Goal: Information Seeking & Learning: Learn about a topic

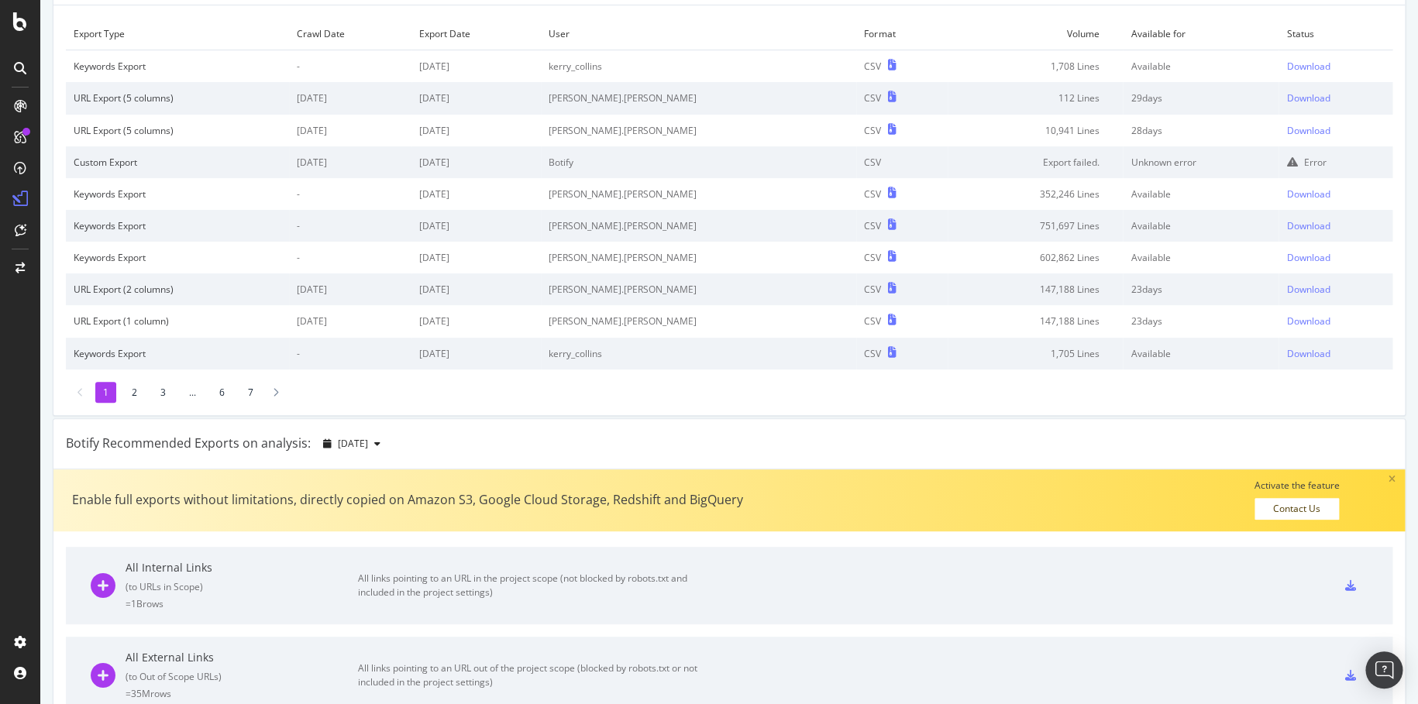
scroll to position [102, 0]
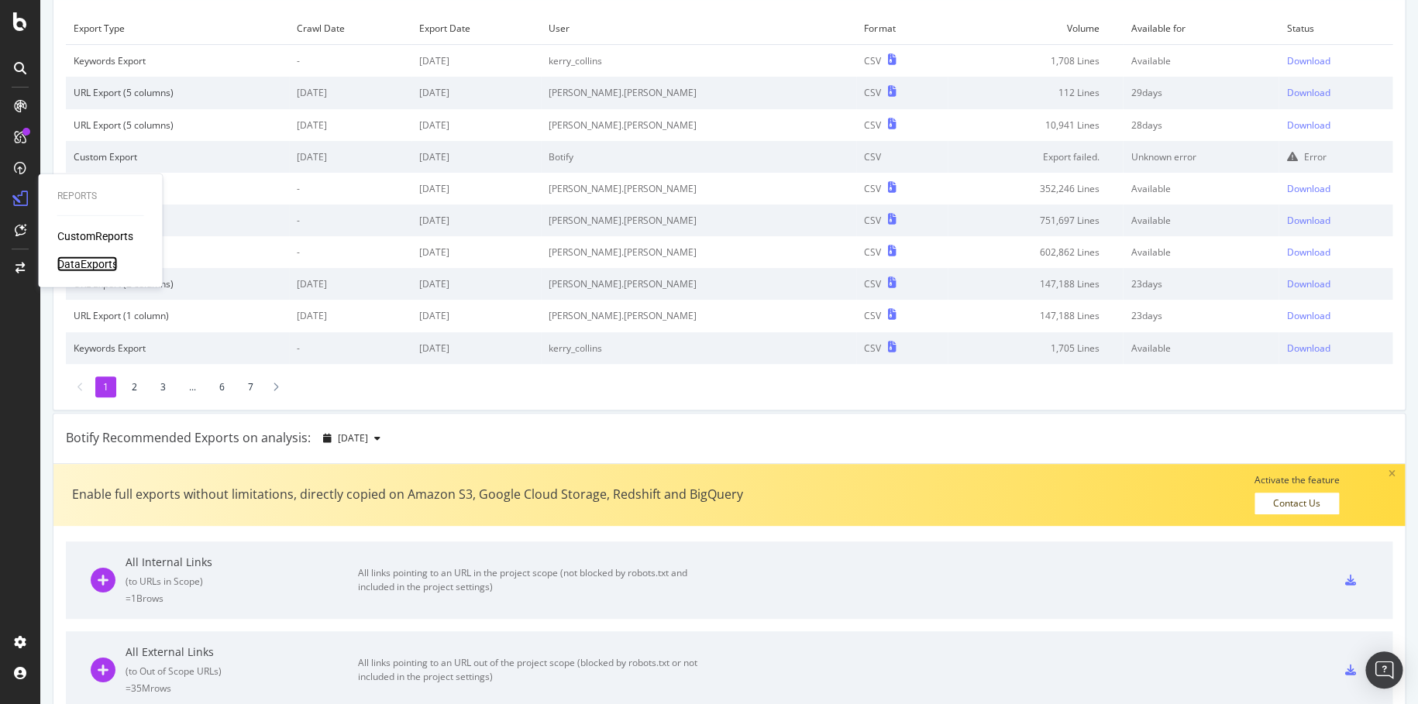
click at [101, 266] on div "DataExports" at bounding box center [87, 263] width 60 height 15
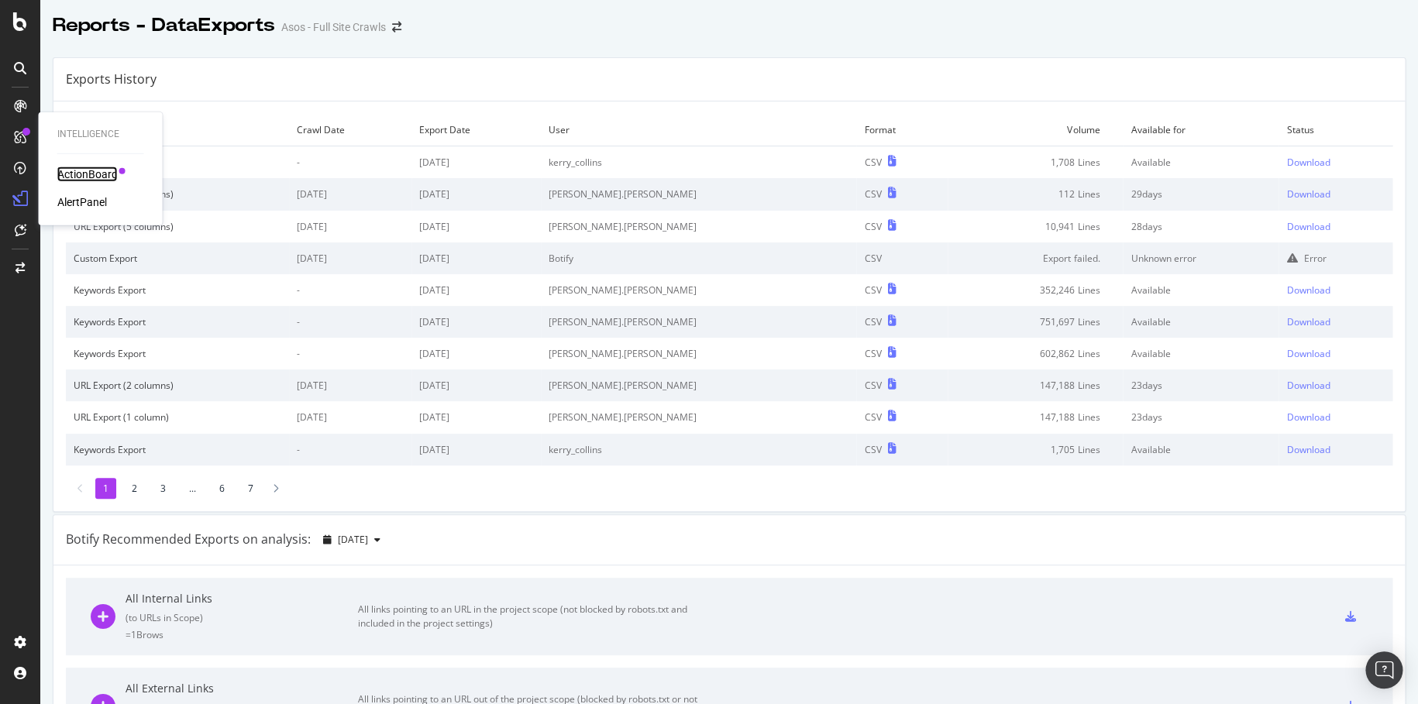
click at [99, 174] on div "ActionBoard" at bounding box center [87, 174] width 60 height 15
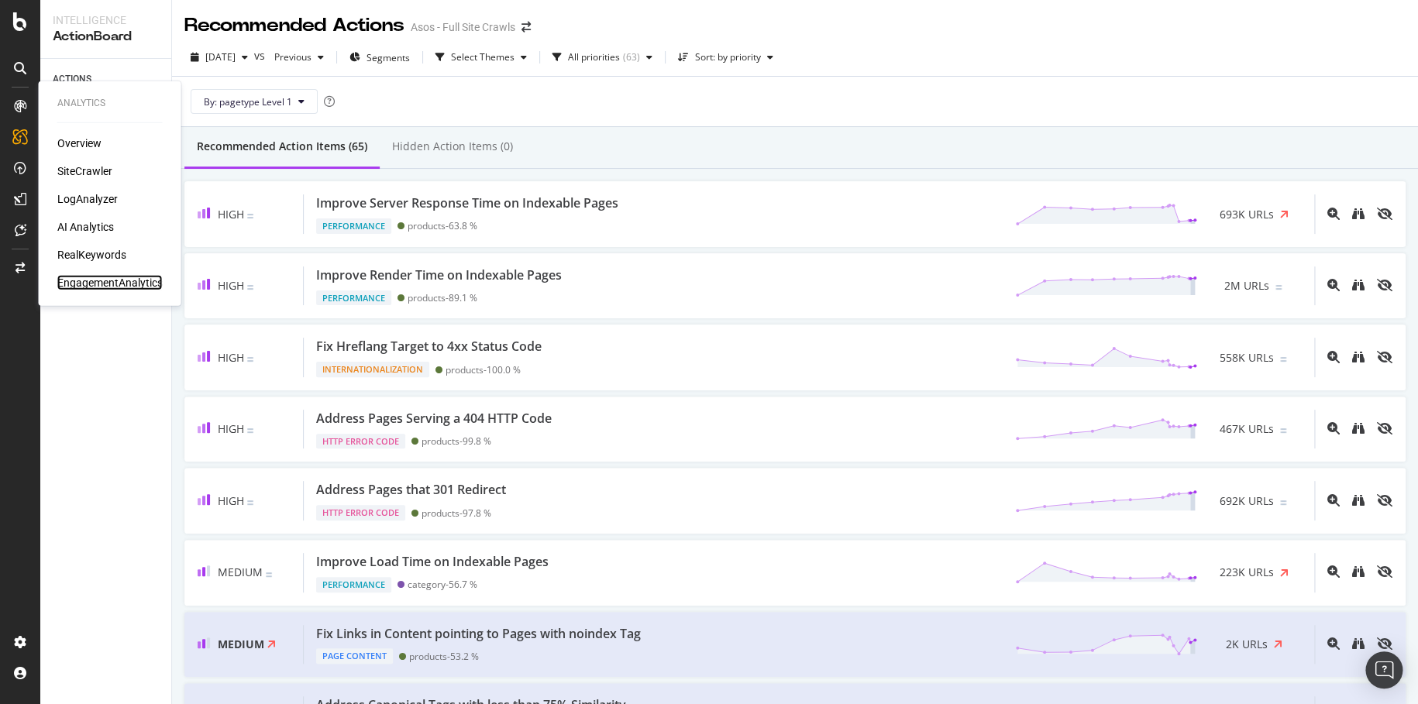
click at [146, 280] on div "EngagementAnalytics" at bounding box center [109, 282] width 105 height 15
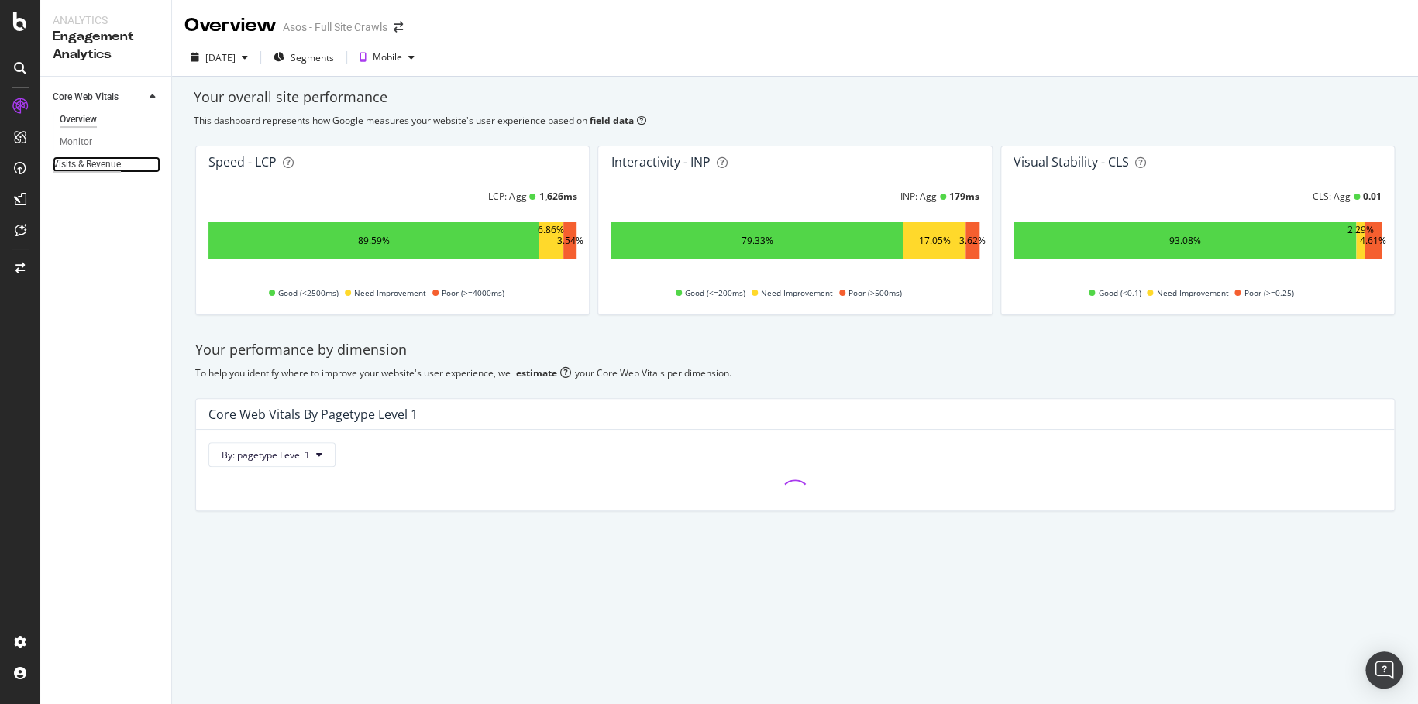
click at [93, 167] on div "Visits & Revenue" at bounding box center [87, 165] width 68 height 16
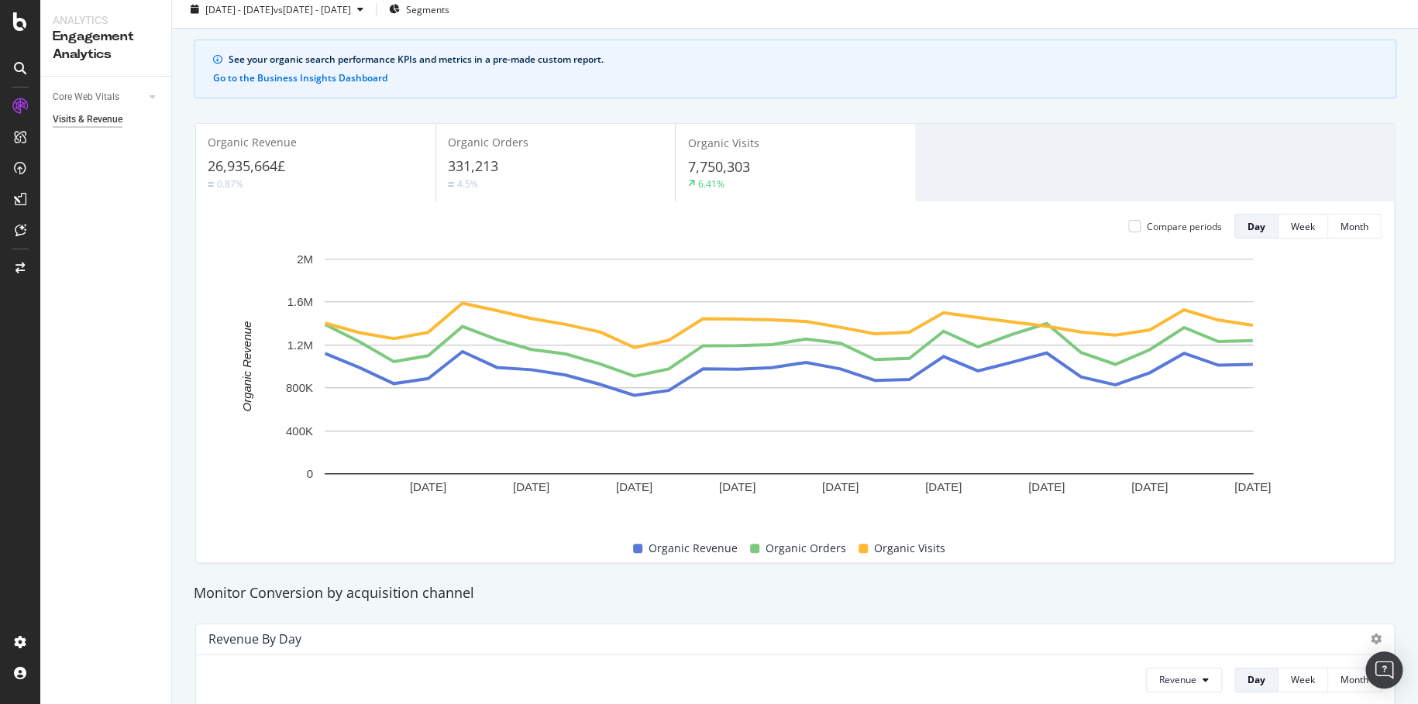
scroll to position [41, 0]
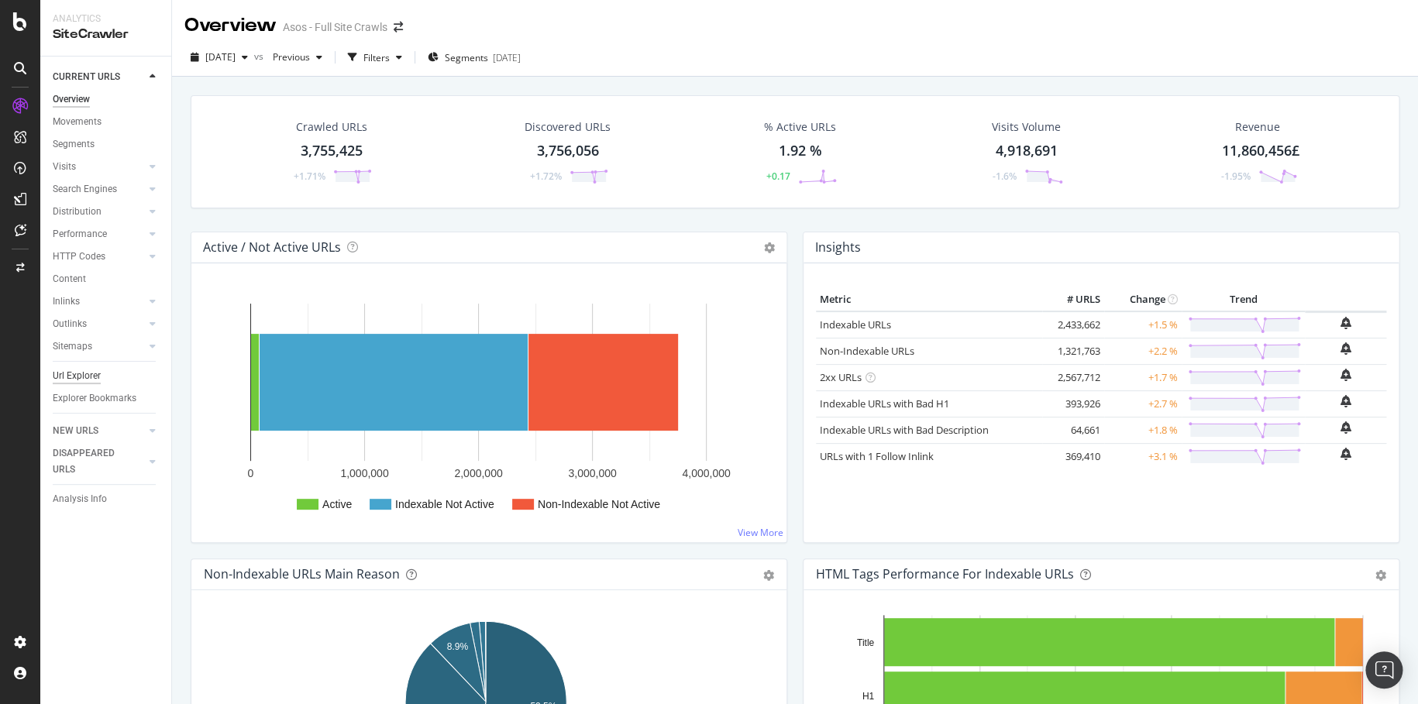
click at [74, 372] on div "Url Explorer" at bounding box center [77, 376] width 48 height 16
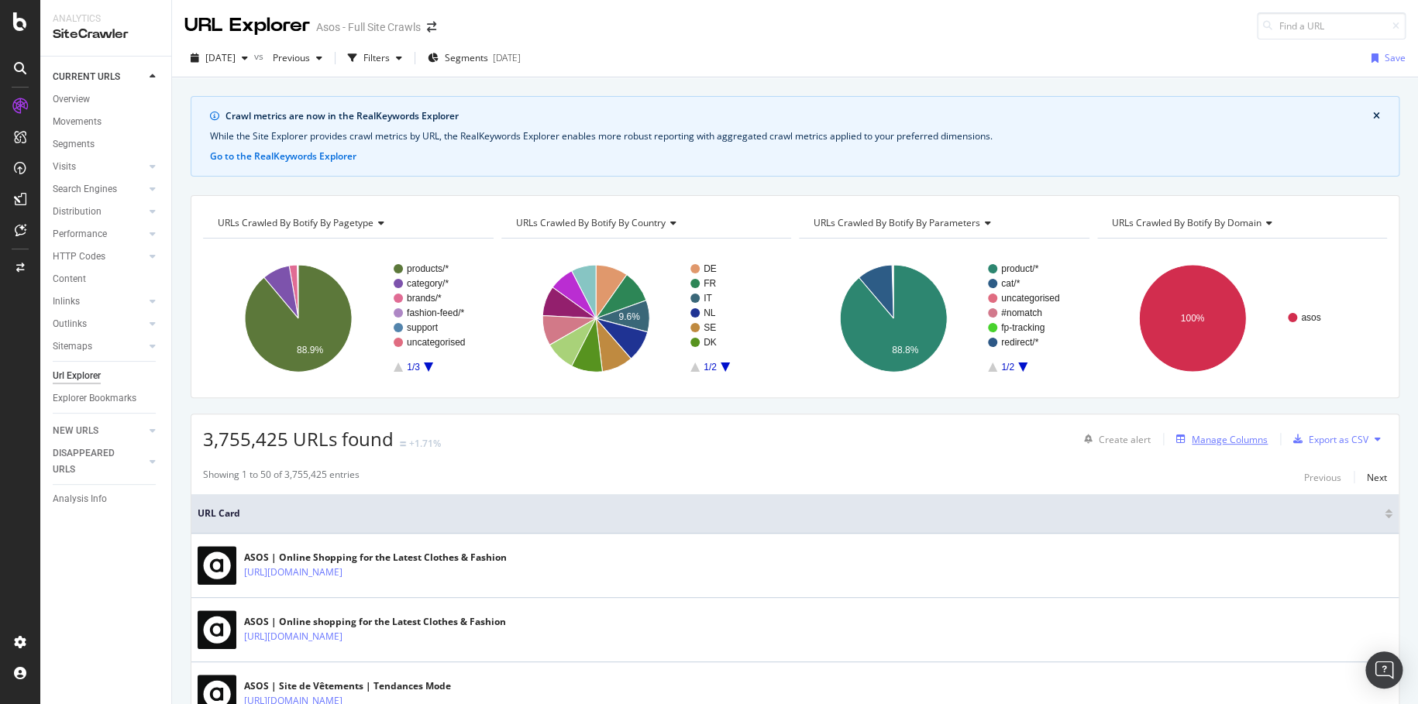
click at [1237, 433] on div "Manage Columns" at bounding box center [1230, 439] width 76 height 13
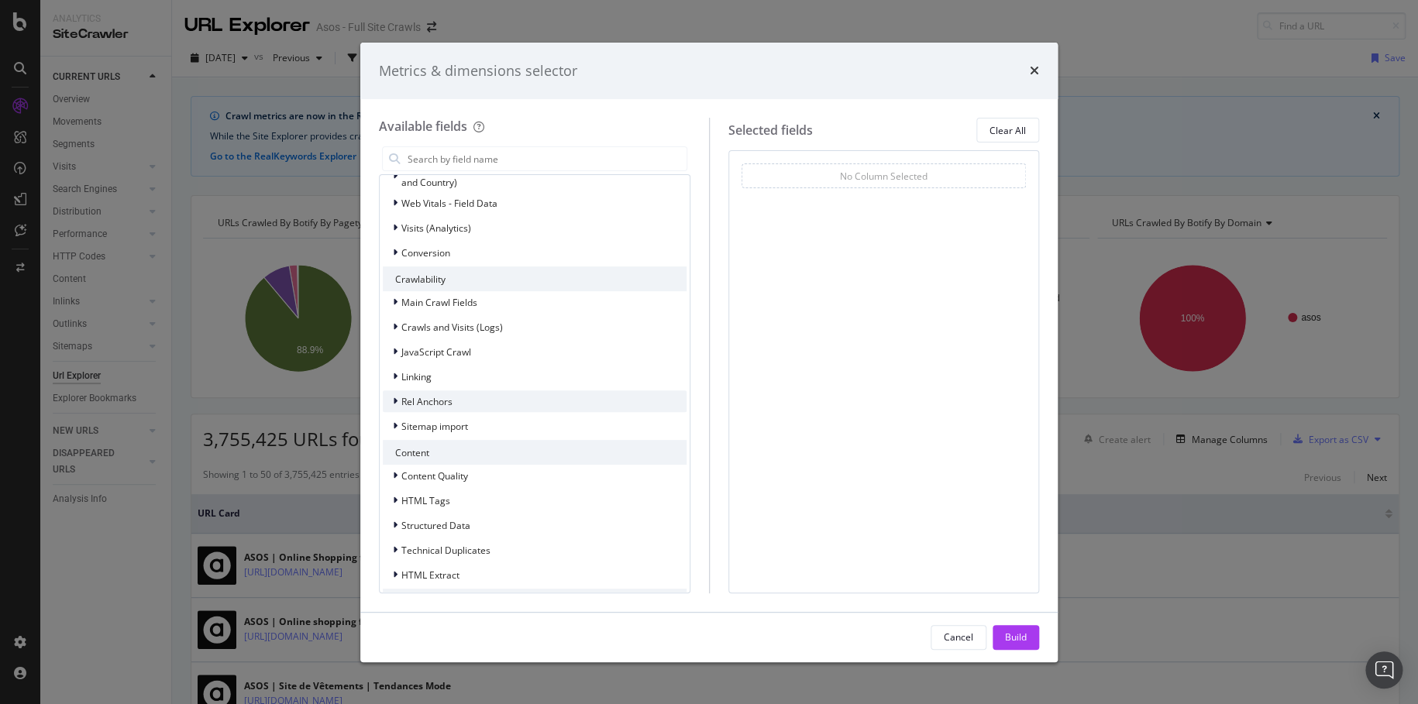
scroll to position [194, 0]
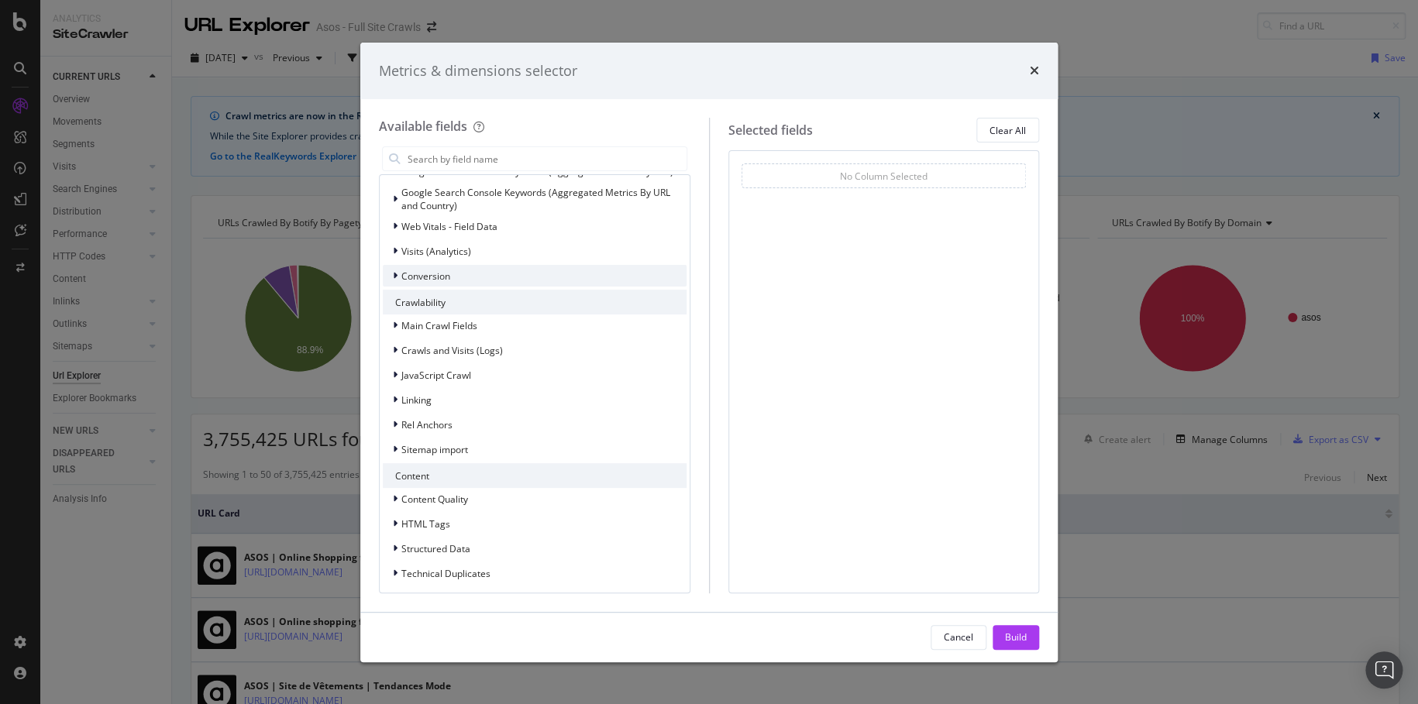
click at [545, 267] on div "Conversion" at bounding box center [535, 276] width 304 height 22
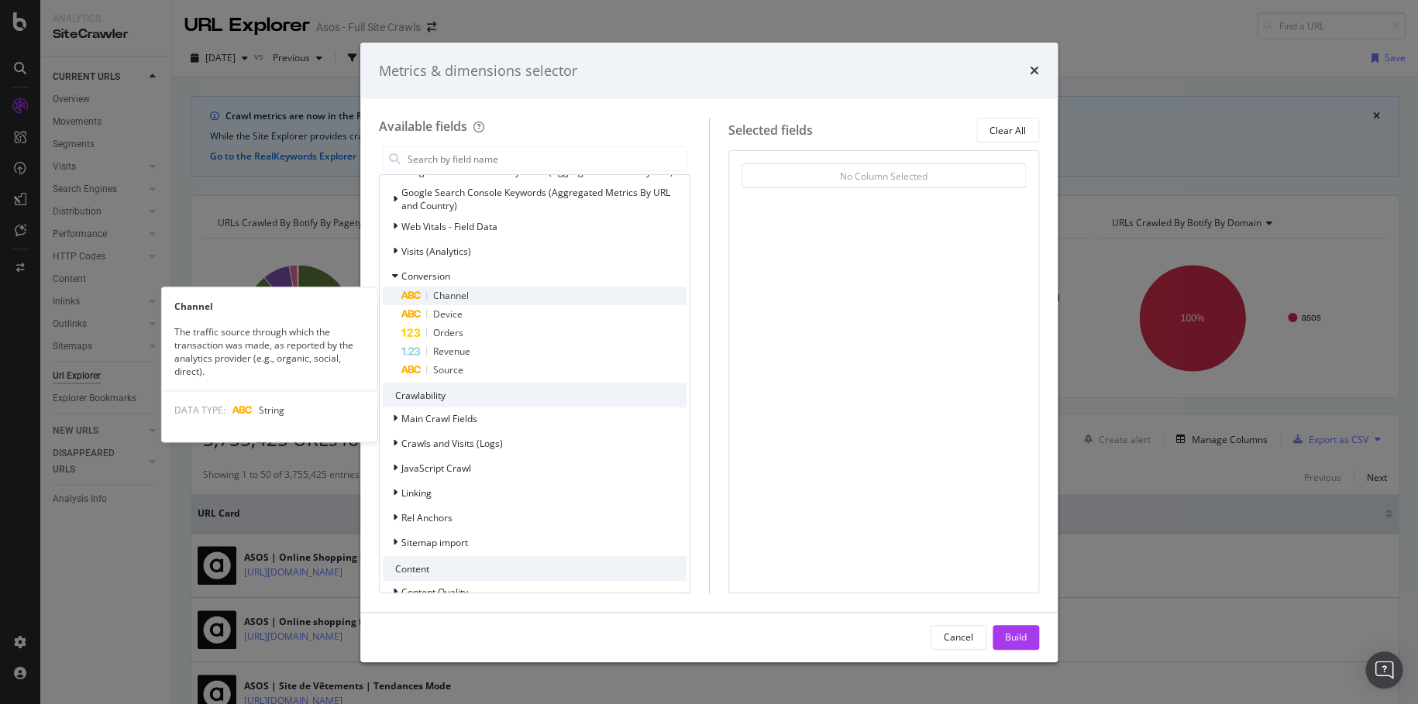
click at [539, 298] on div "Channel" at bounding box center [543, 296] width 285 height 19
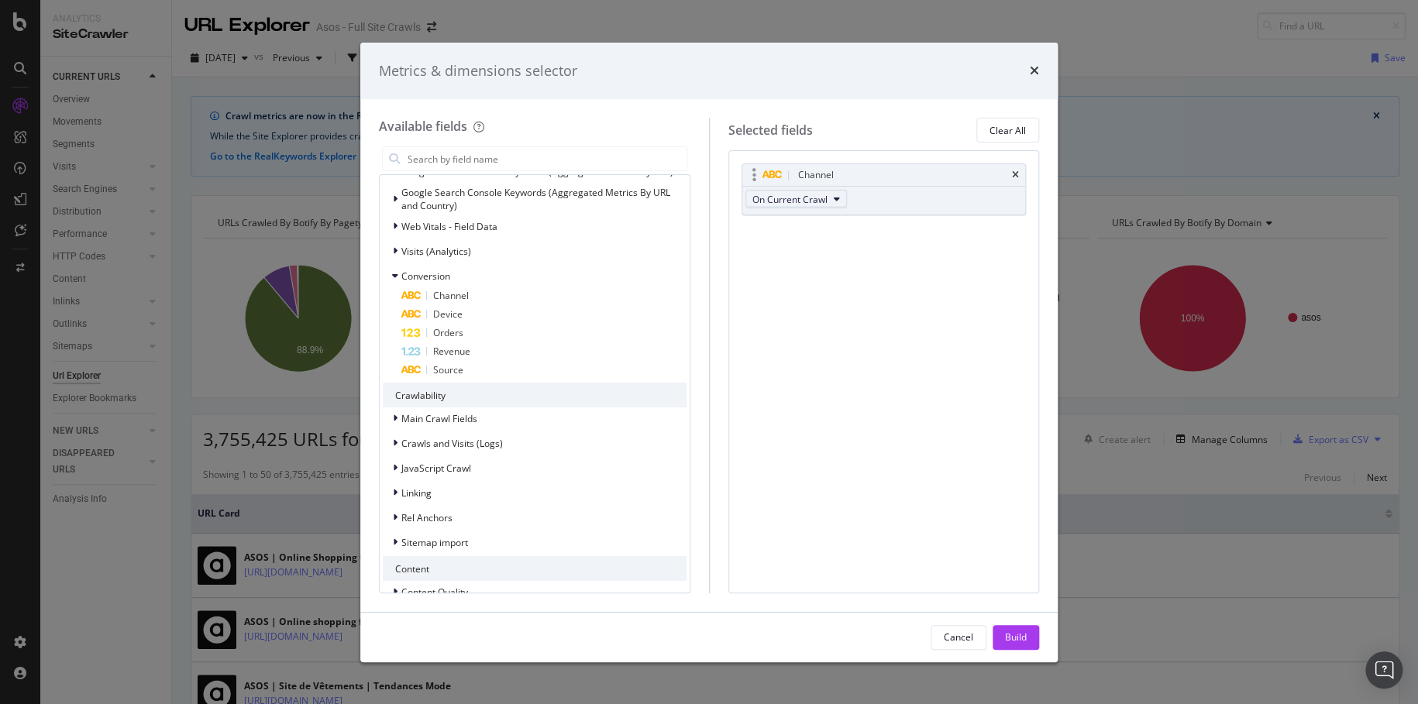
click at [785, 202] on span "On Current Crawl" at bounding box center [789, 199] width 75 height 13
drag, startPoint x: 1014, startPoint y: 636, endPoint x: 1003, endPoint y: 623, distance: 17.1
click at [1013, 636] on div "Build" at bounding box center [1016, 637] width 22 height 13
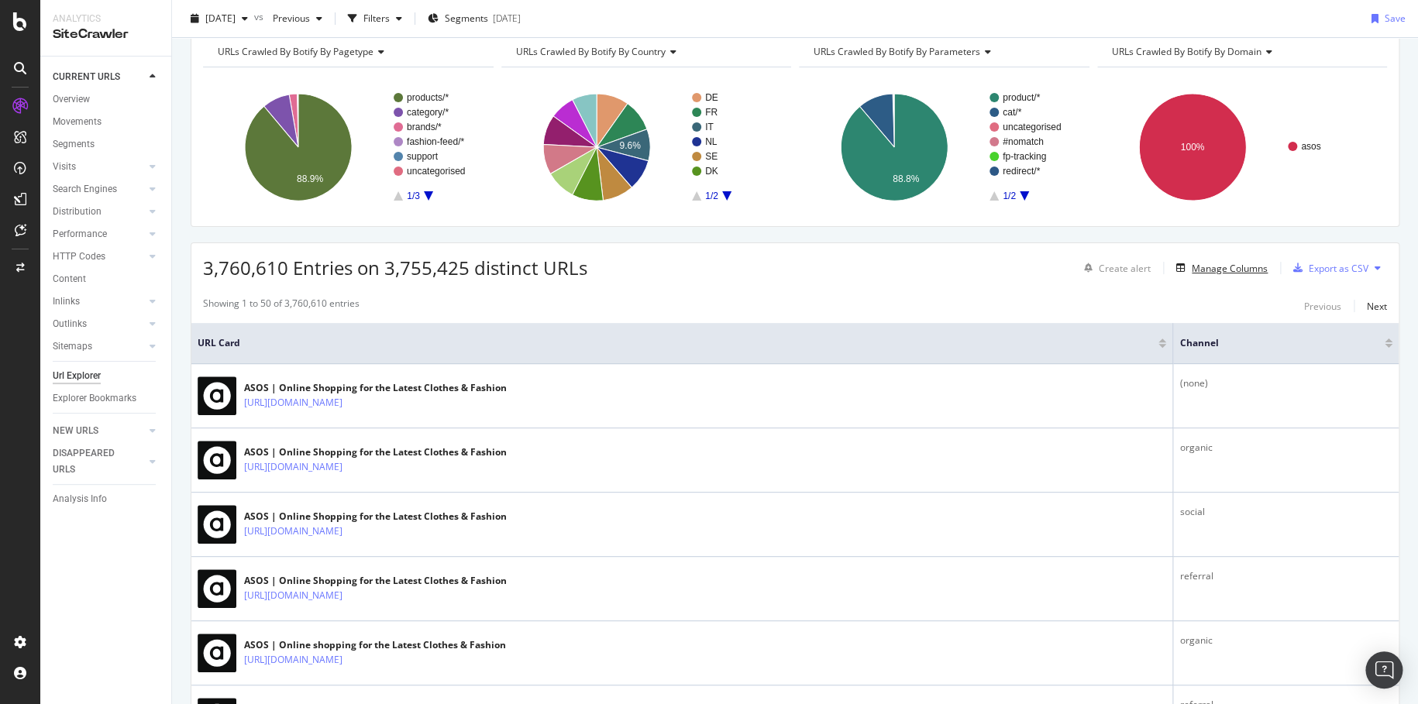
scroll to position [16, 0]
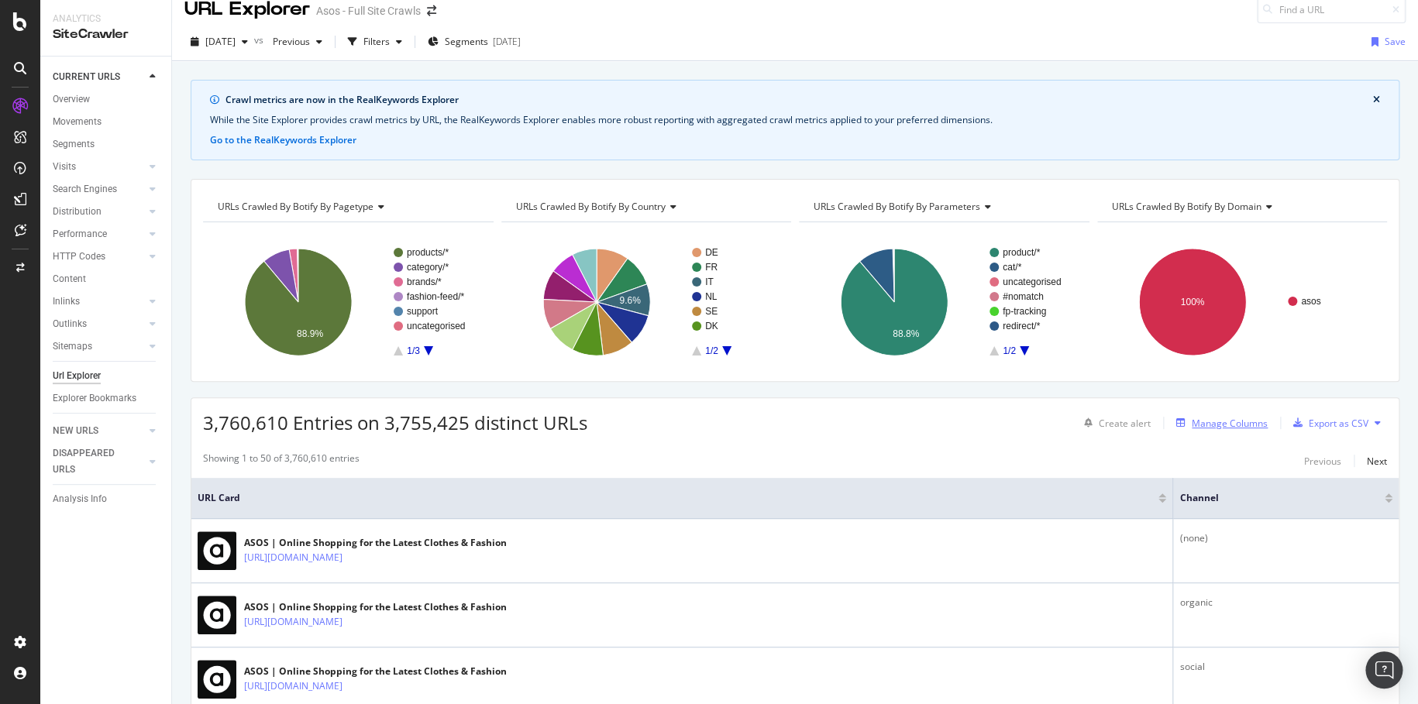
click at [1226, 425] on div "Manage Columns" at bounding box center [1230, 423] width 76 height 13
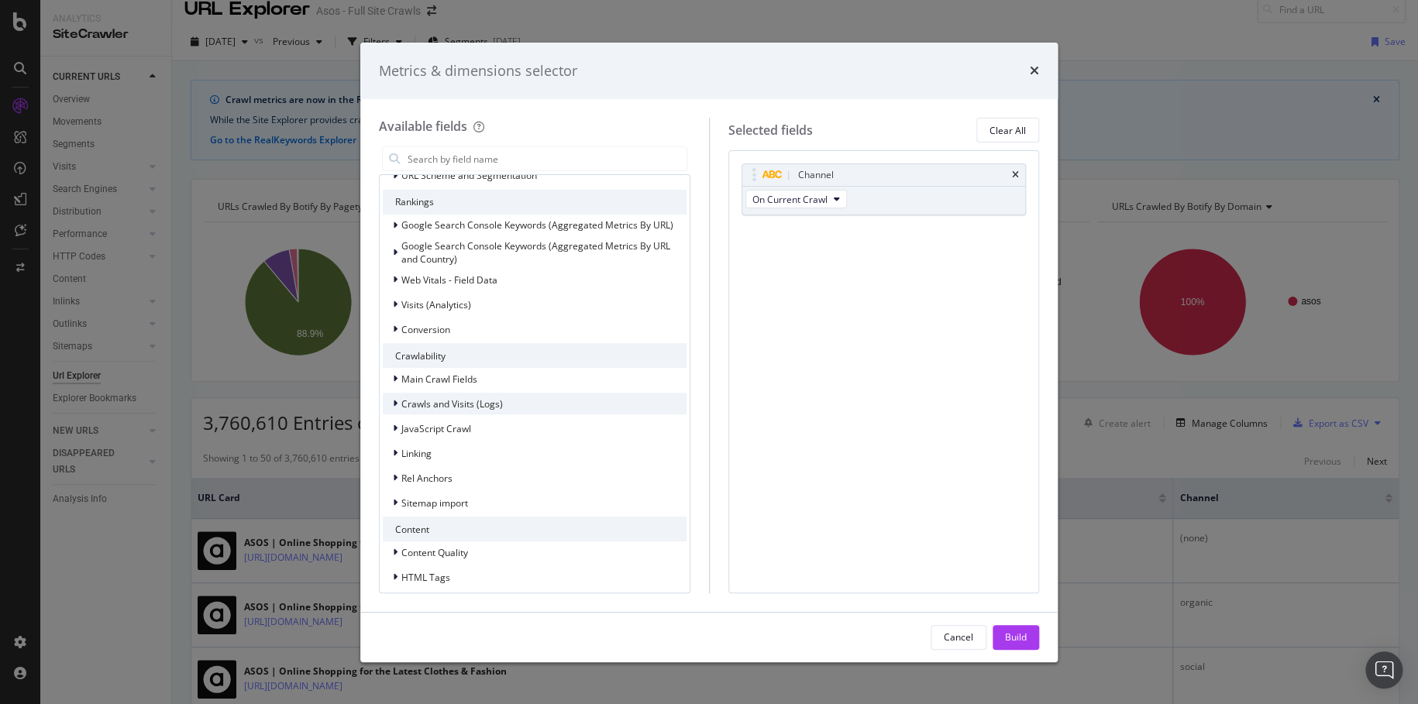
scroll to position [116, 0]
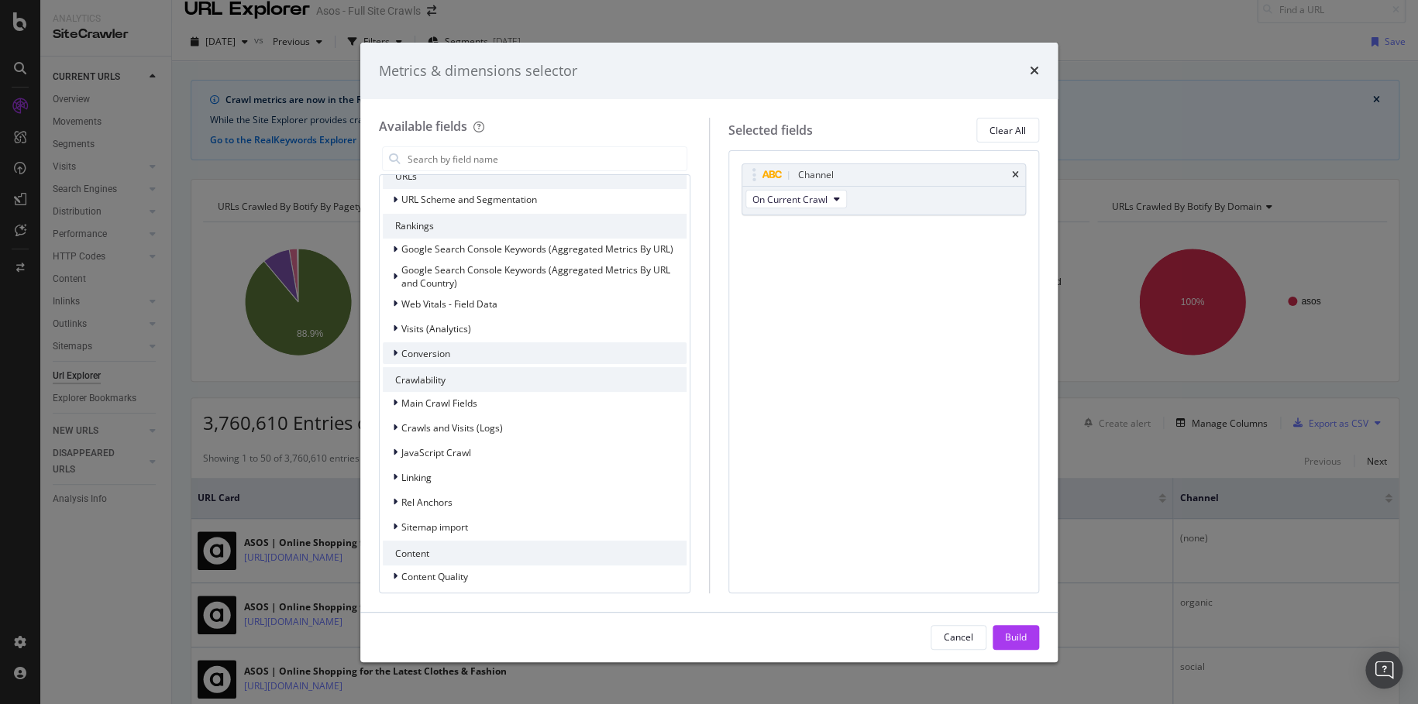
click at [539, 346] on div "Conversion" at bounding box center [535, 353] width 304 height 22
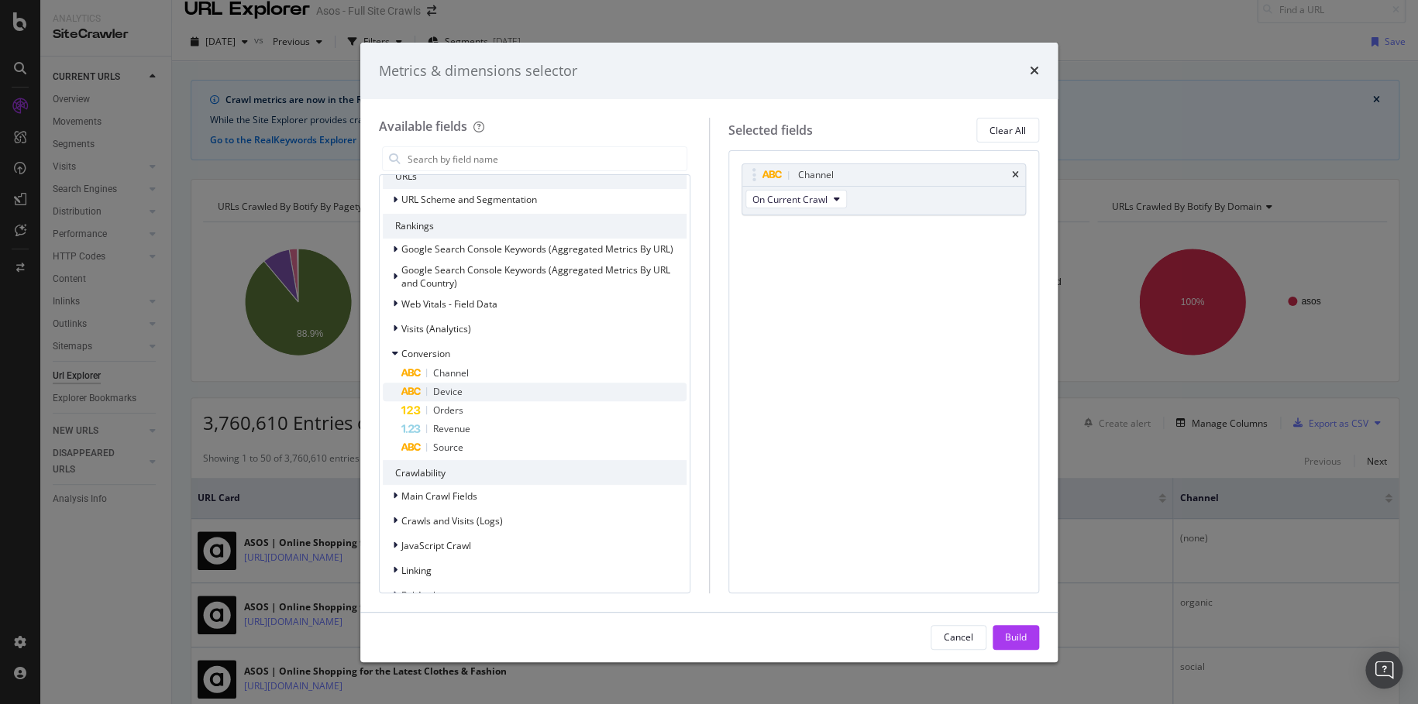
click at [537, 392] on div "Device" at bounding box center [543, 392] width 285 height 19
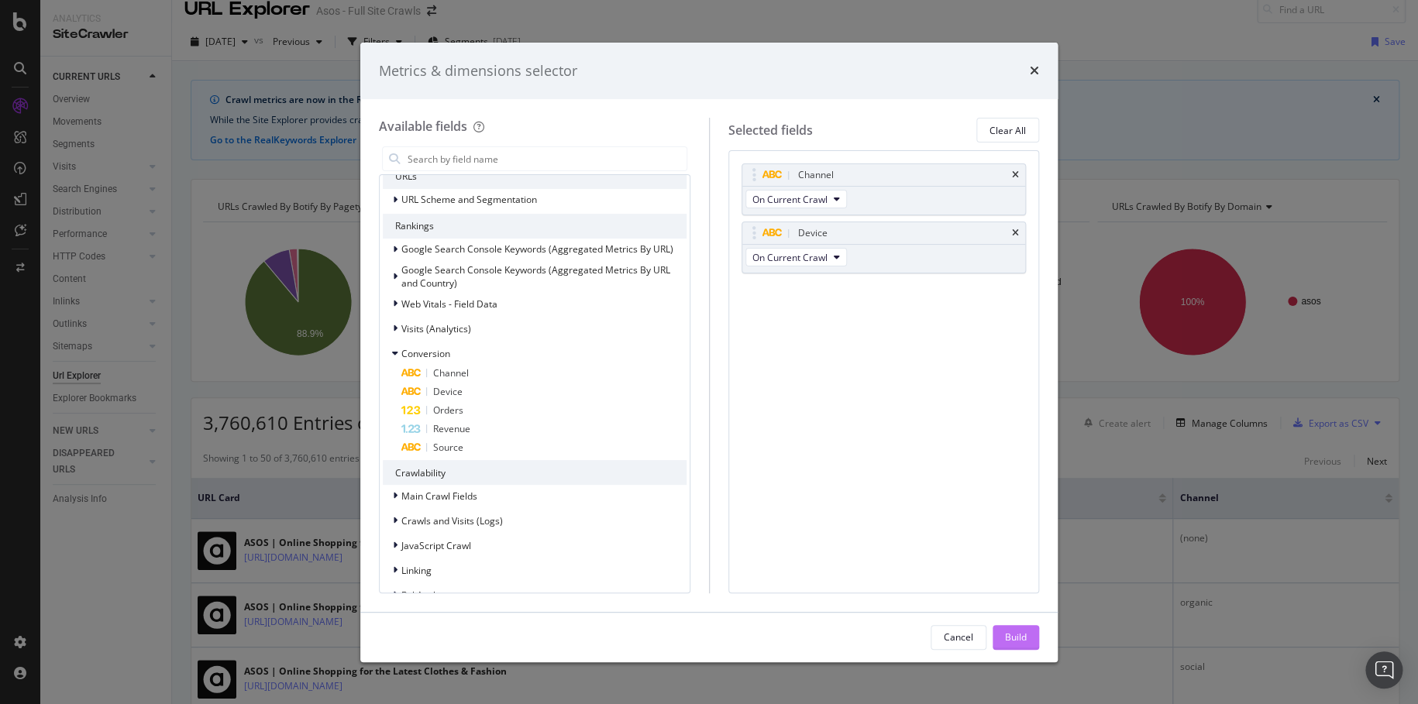
click at [1017, 631] on div "Build" at bounding box center [1016, 637] width 22 height 13
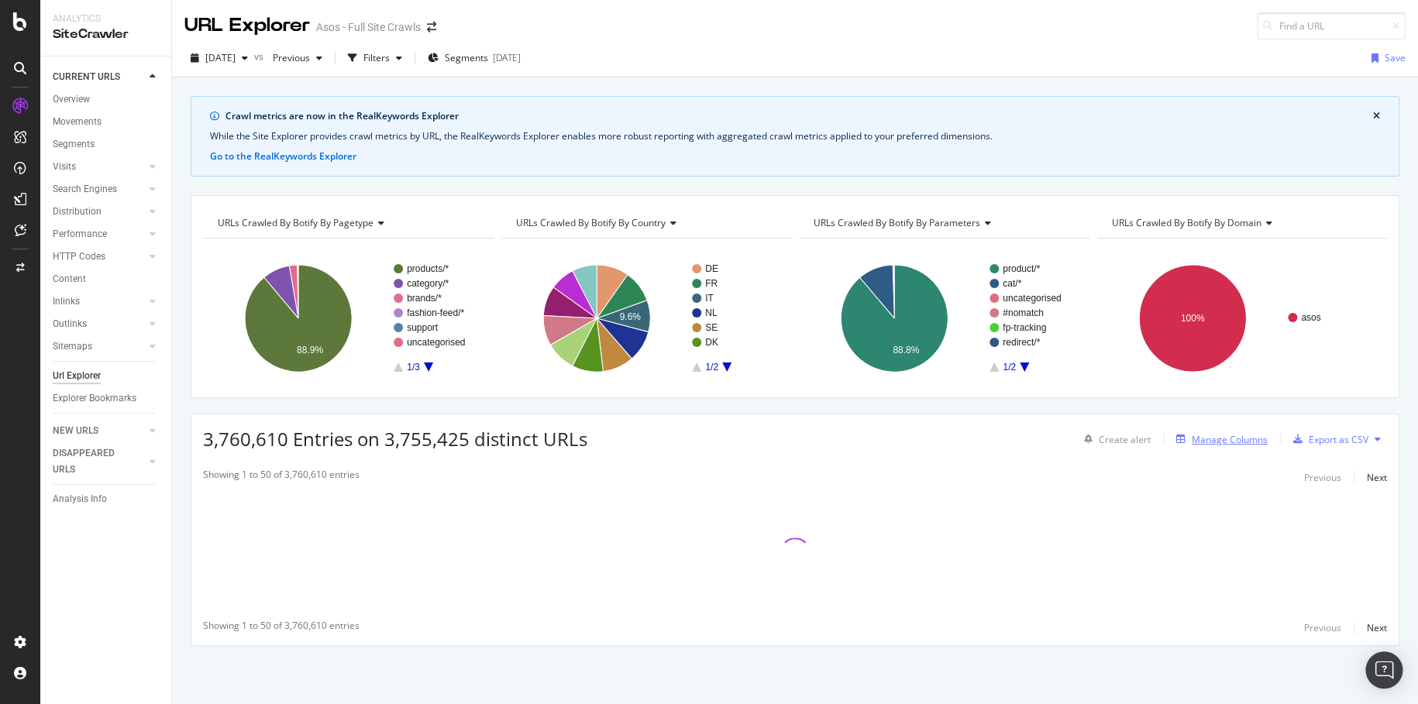
click at [1218, 439] on div "Manage Columns" at bounding box center [1230, 439] width 76 height 13
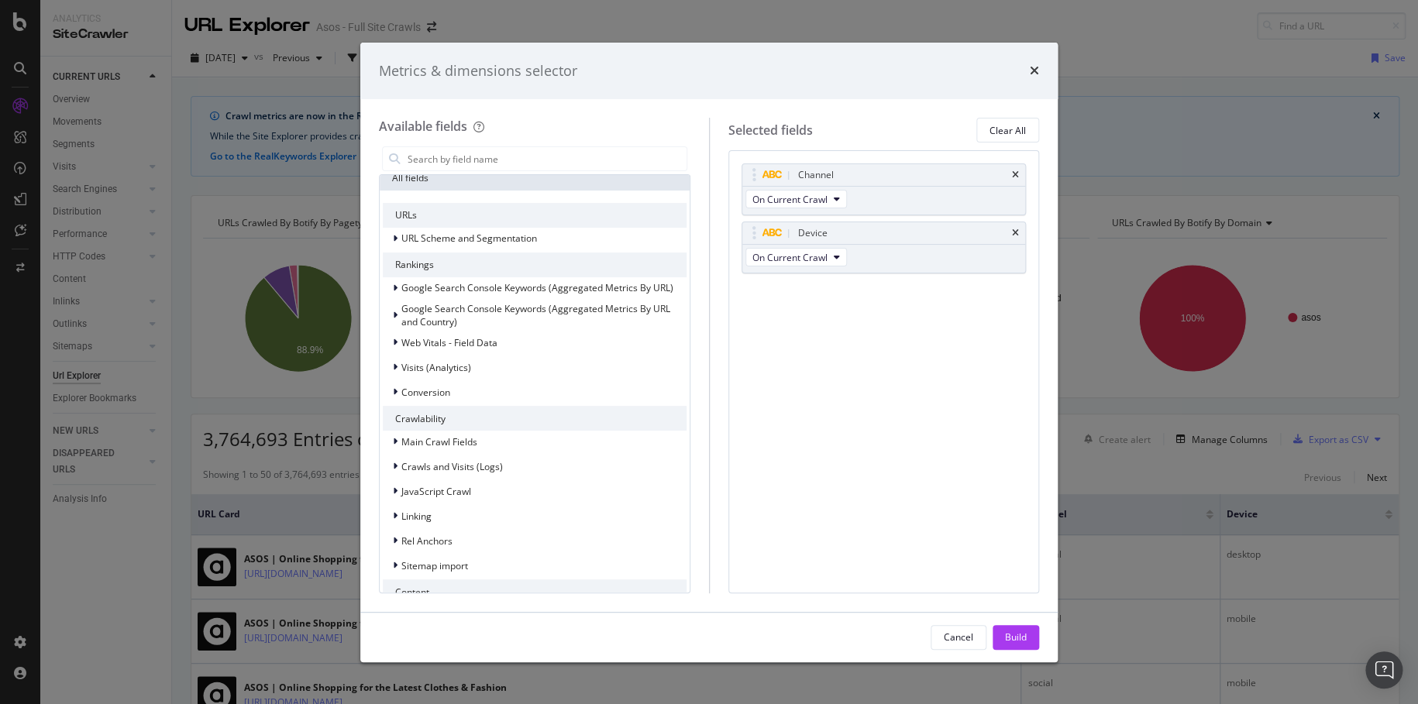
scroll to position [77, 0]
click at [266, 456] on div "Metrics & dimensions selector Available fields Recently Used H1 All fields URLs…" at bounding box center [709, 352] width 1418 height 704
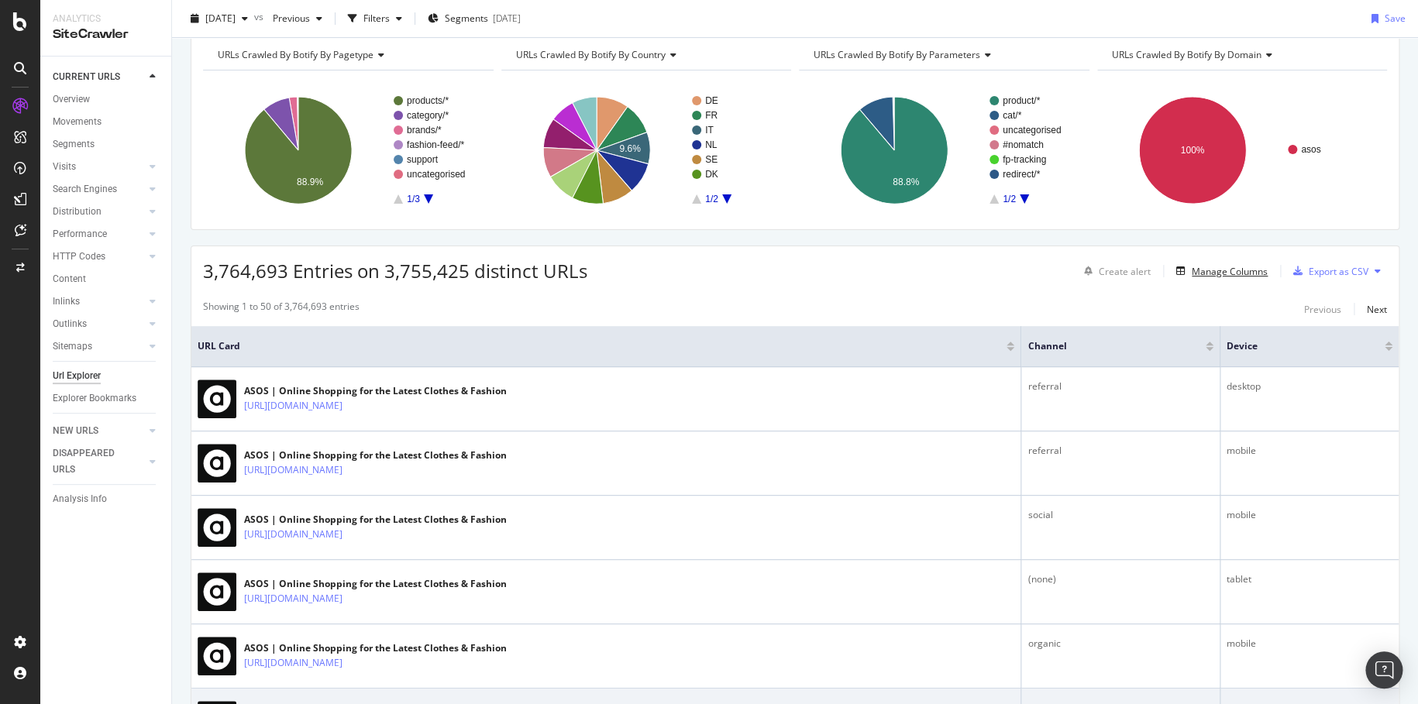
scroll to position [155, 0]
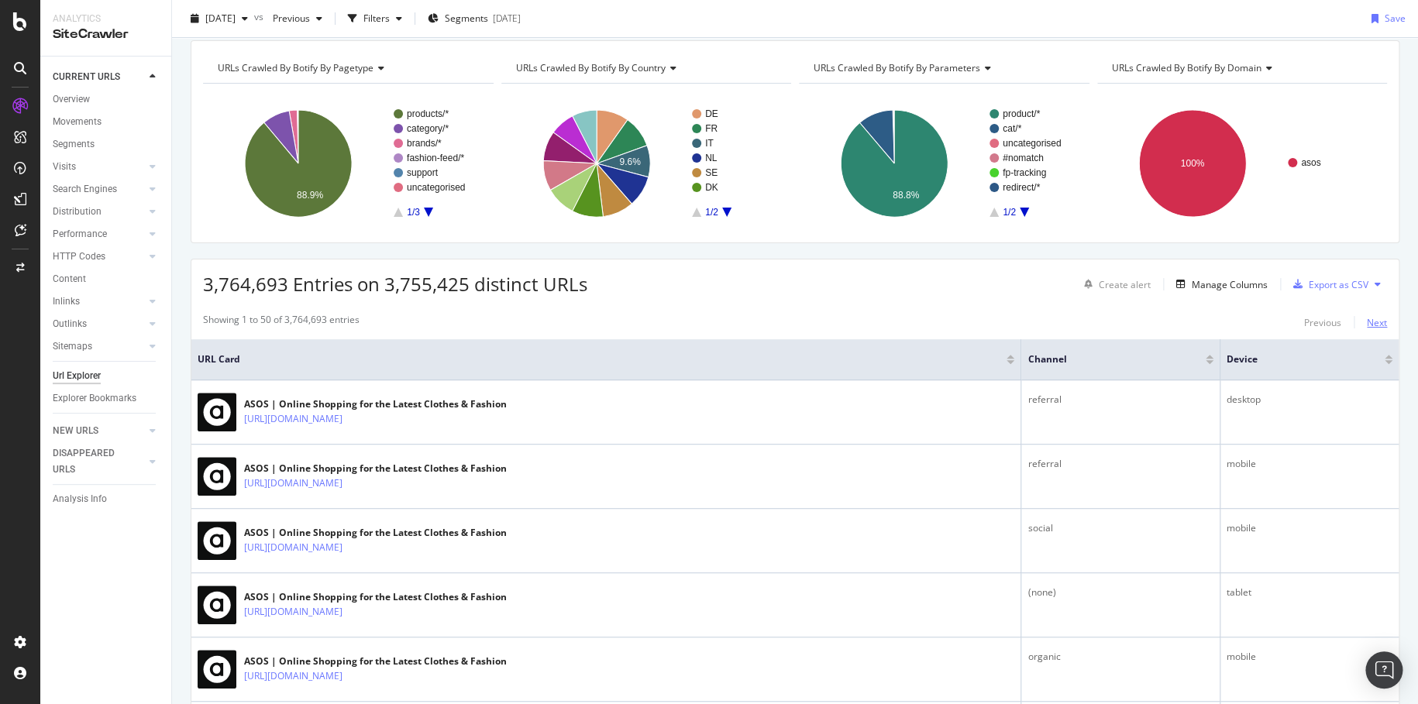
click at [1372, 321] on div "Next" at bounding box center [1377, 322] width 20 height 13
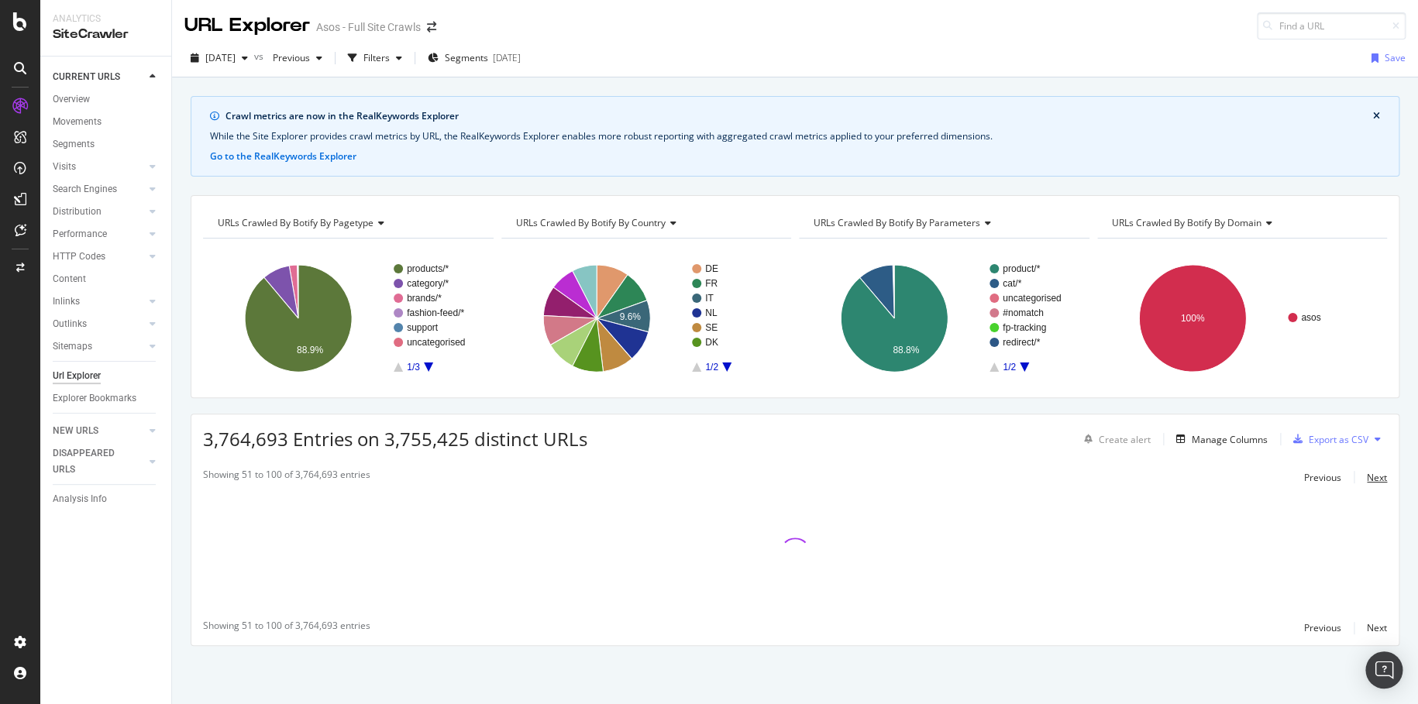
scroll to position [0, 0]
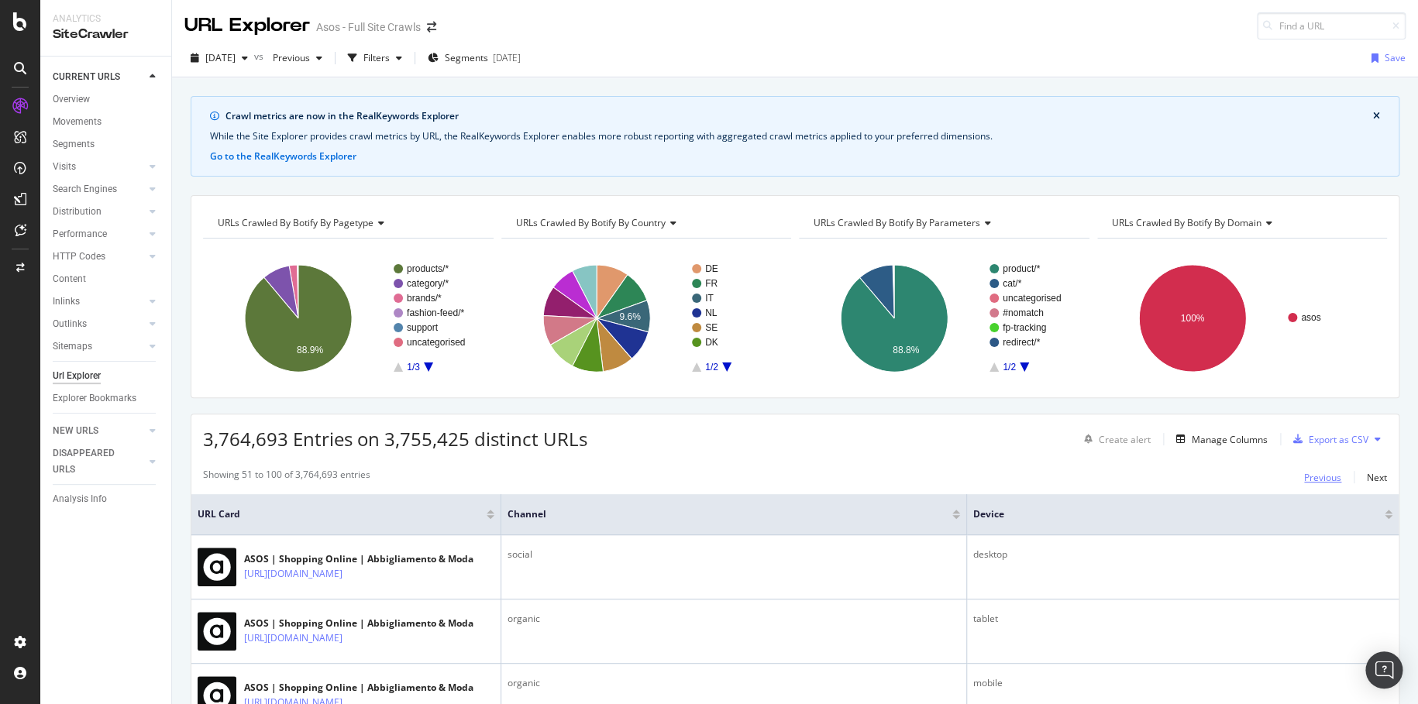
click at [1310, 481] on div "Previous" at bounding box center [1322, 477] width 37 height 13
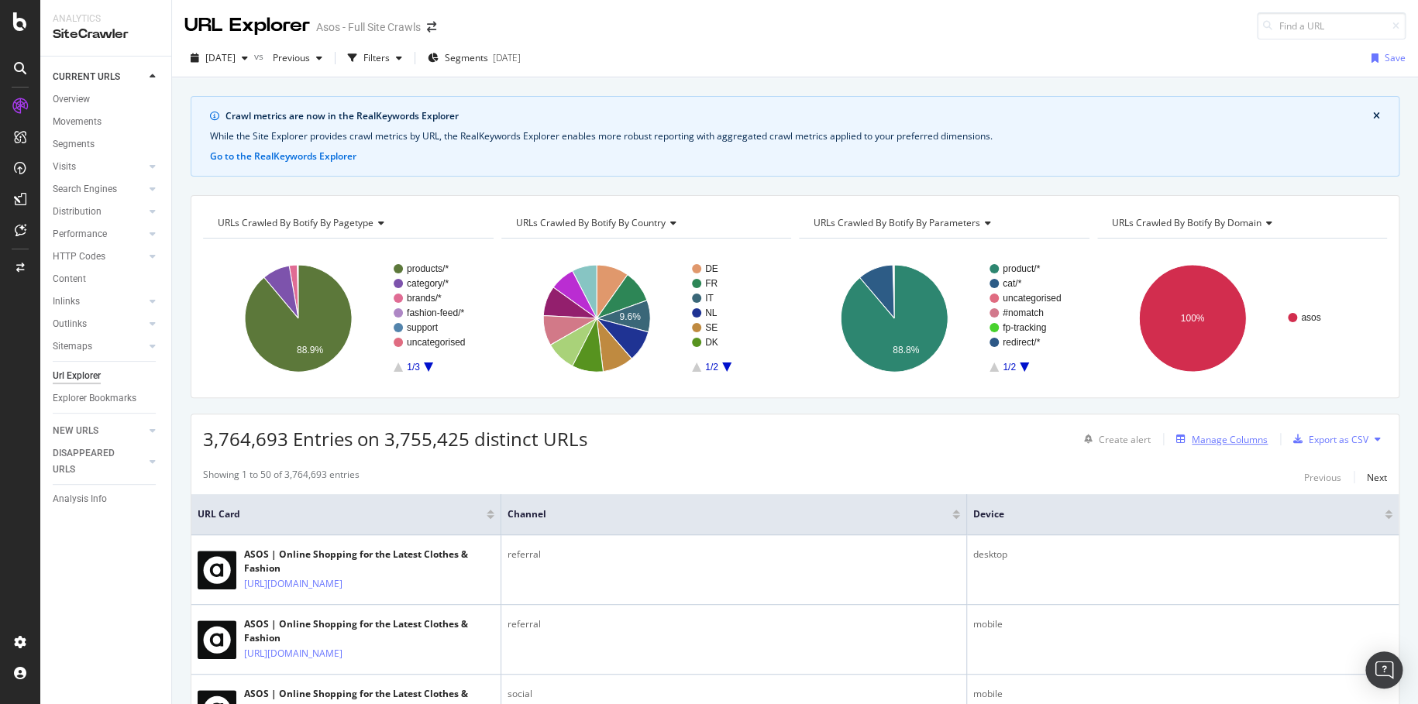
click at [1253, 446] on div "Manage Columns" at bounding box center [1219, 439] width 98 height 17
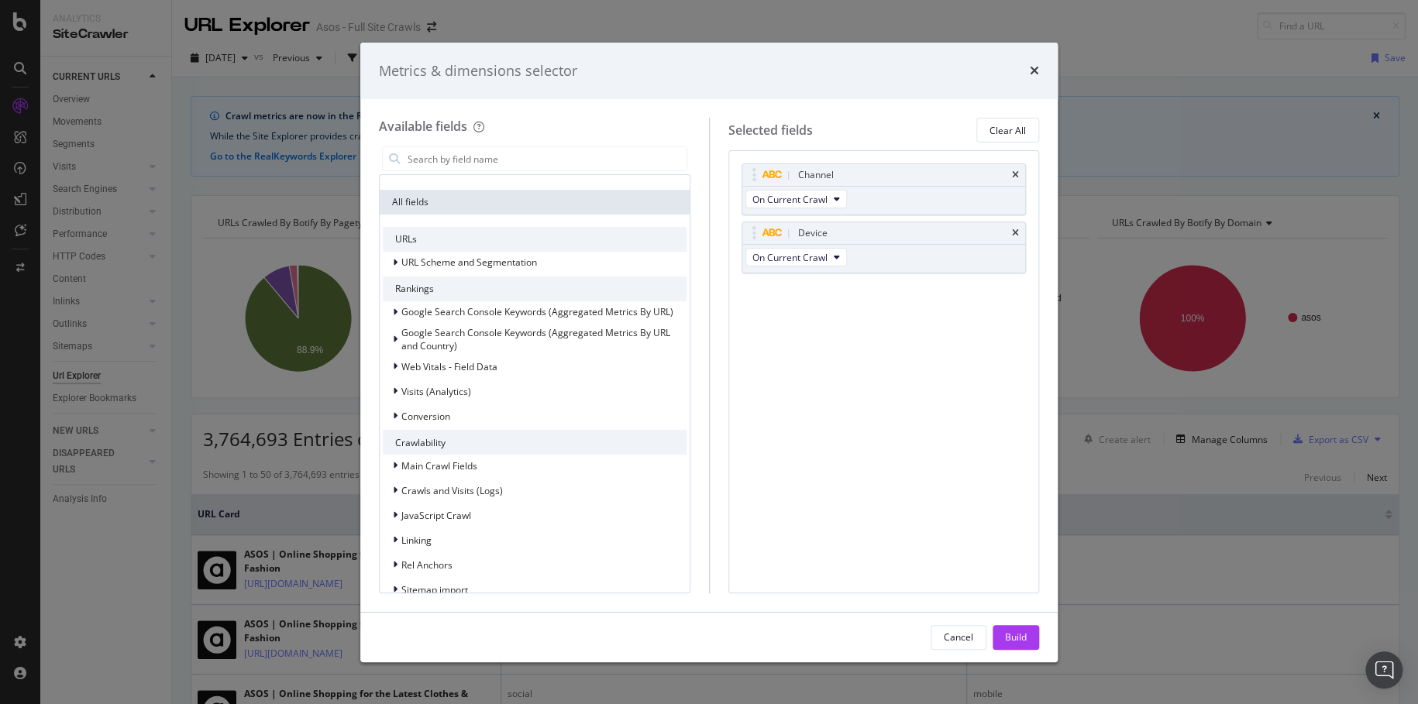
scroll to position [77, 0]
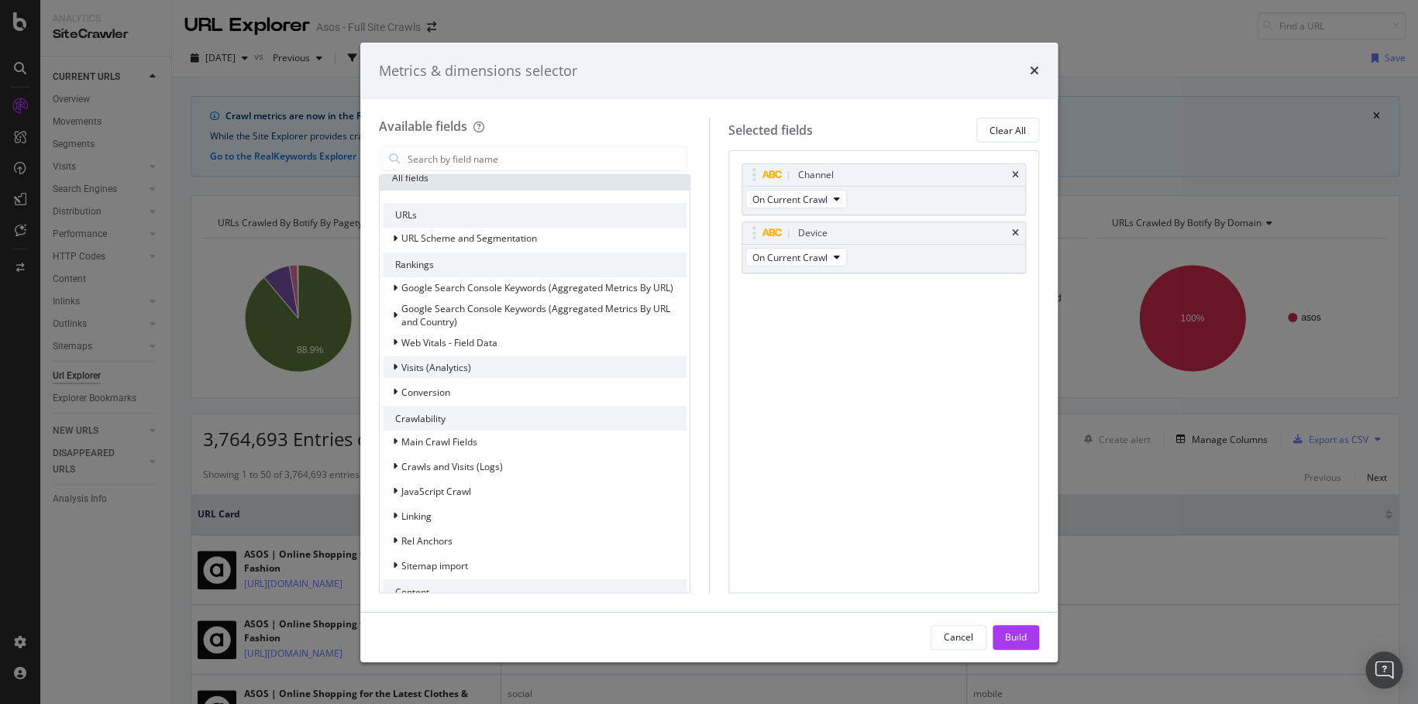
click at [562, 374] on div "Visits (Analytics)" at bounding box center [535, 367] width 304 height 22
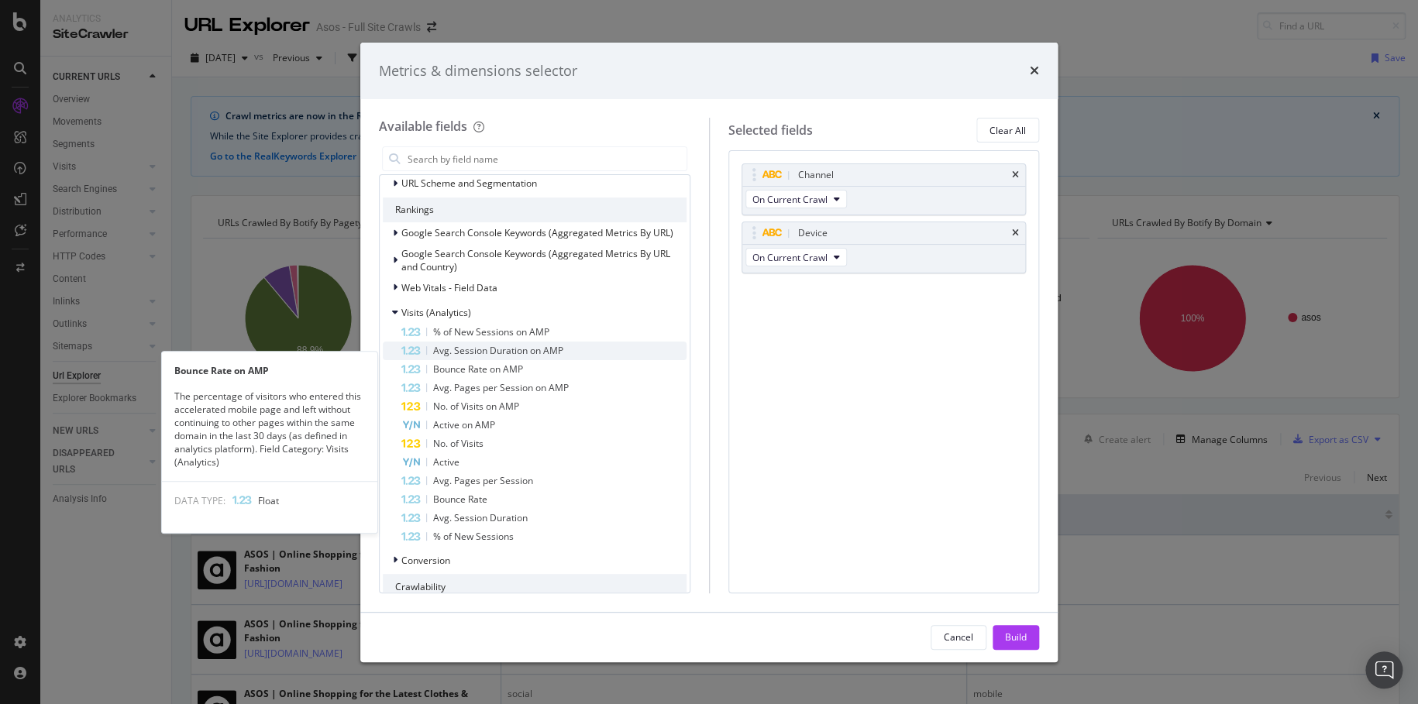
scroll to position [155, 0]
